Goal: Information Seeking & Learning: Learn about a topic

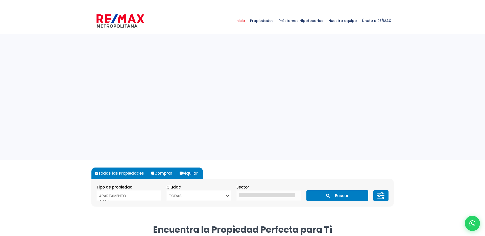
select select
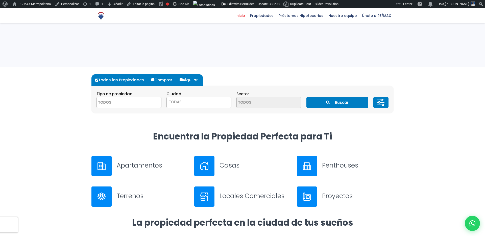
scroll to position [28, 0]
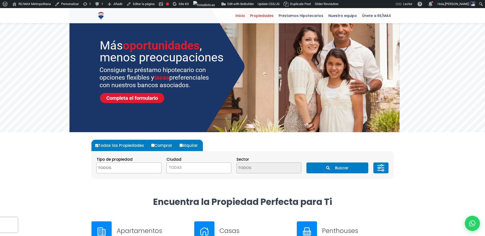
click at [255, 17] on span "Propiedades" at bounding box center [262, 16] width 29 height 8
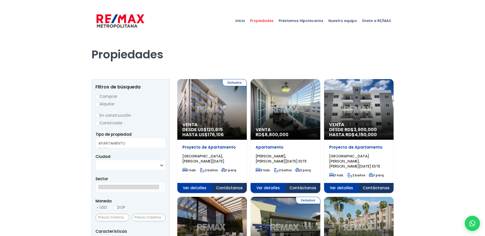
select select
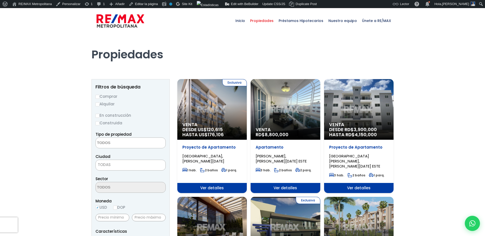
click at [206, 106] on div "Exclusiva Venta DESDE US$ 120,615 HASTA US$ 176,106" at bounding box center [211, 109] width 69 height 61
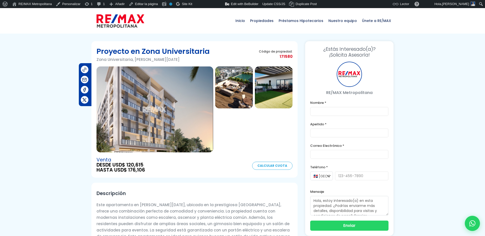
type input "Franklin prueba"
type input "Marte"
type input "franklin.a.marte1111@gmail.com"
type input "829-619-1904"
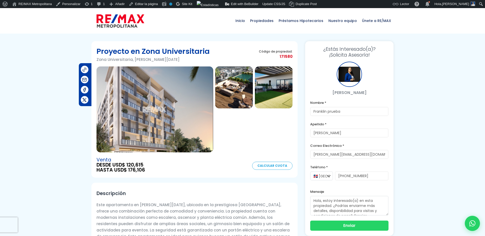
click at [285, 54] on span "171580" at bounding box center [276, 56] width 34 height 6
copy span "171580"
